Goal: Find specific page/section: Find specific page/section

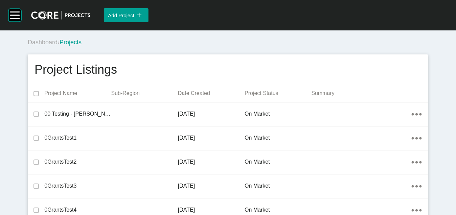
click at [25, 24] on div "Group 2 Created with Sketch. . Add Project icon/tick copy 11 Created with Sketc…" at bounding box center [228, 15] width 456 height 30
click at [18, 21] on rect at bounding box center [14, 15] width 13 height 13
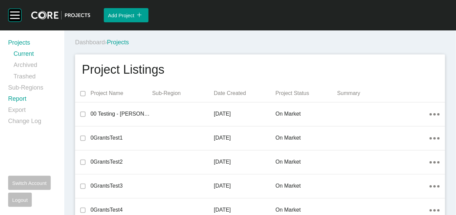
click at [17, 106] on link "Report" at bounding box center [32, 100] width 48 height 11
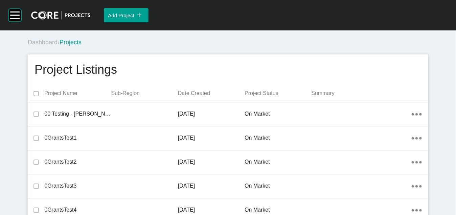
scroll to position [10688, 0]
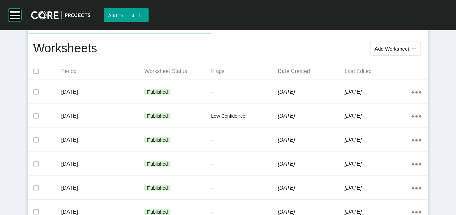
scroll to position [153, 0]
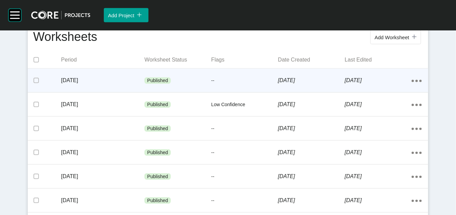
click at [397, 91] on div "[DATE]" at bounding box center [378, 80] width 67 height 21
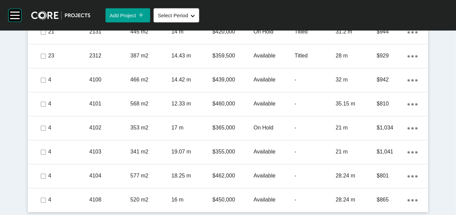
scroll to position [1568, 0]
